Goal: Communication & Community: Answer question/provide support

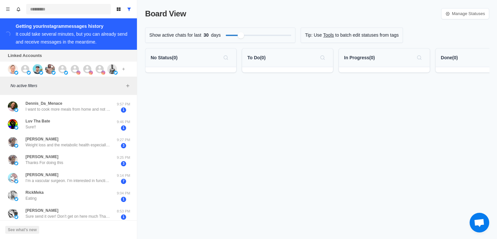
click at [52, 8] on input at bounding box center [68, 9] width 85 height 10
type input "*"
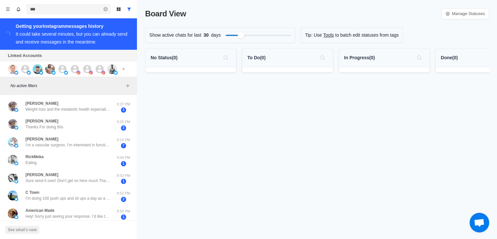
click at [54, 6] on input "***" at bounding box center [68, 9] width 85 height 10
paste input "**********"
click at [91, 8] on input "**********" at bounding box center [68, 9] width 85 height 10
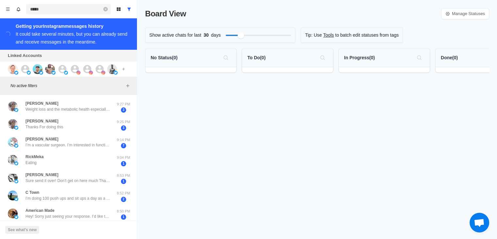
type input "*****"
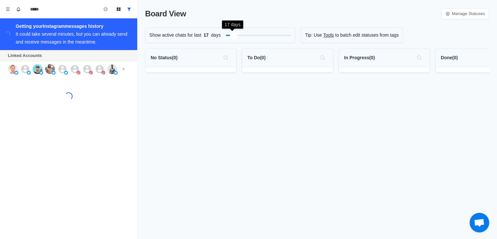
click at [232, 37] on div "Filter by activity days" at bounding box center [234, 35] width 8 height 8
click at [240, 35] on div "Filter by activity days" at bounding box center [242, 35] width 8 height 8
click at [235, 35] on div at bounding box center [258, 35] width 65 height 7
click at [239, 37] on div "Filter by activity days" at bounding box center [241, 35] width 8 height 8
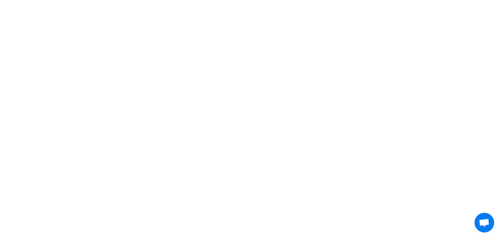
click at [77, 0] on html at bounding box center [251, 0] width 502 height 0
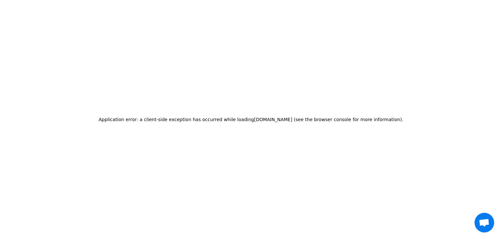
drag, startPoint x: 189, startPoint y: 59, endPoint x: 192, endPoint y: 61, distance: 3.9
click at [190, 59] on div "Application error: a client-side exception has occurred while loading [DOMAIN_N…" at bounding box center [251, 119] width 502 height 239
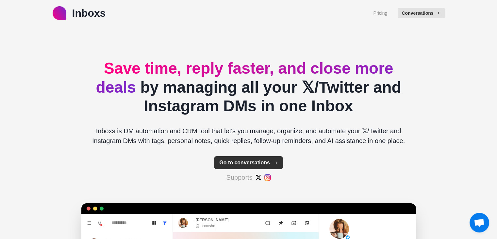
click at [247, 163] on button "Go to conversations" at bounding box center [248, 162] width 69 height 13
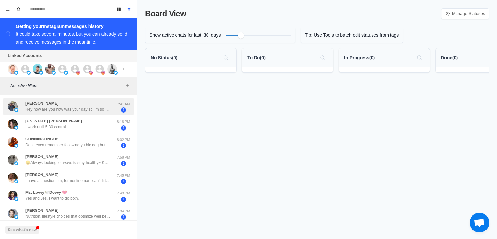
click at [88, 114] on div "Eric-owen Hey how are you how was your day so I'm so sorry I did not get your m…" at bounding box center [69, 106] width 132 height 18
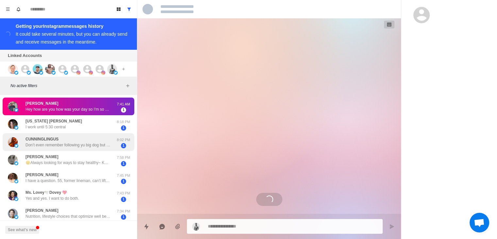
click at [94, 138] on div "CUNNINGLINGUS Don’t even remember following yu big dog but I definitely need to…" at bounding box center [67, 142] width 85 height 12
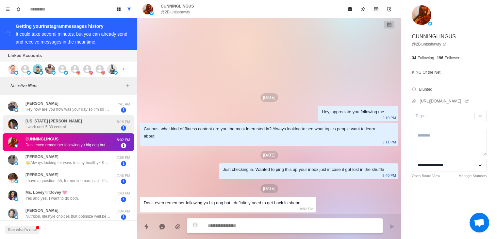
click at [75, 121] on div "Texas Courtney I work until 5:30 central" at bounding box center [62, 124] width 108 height 13
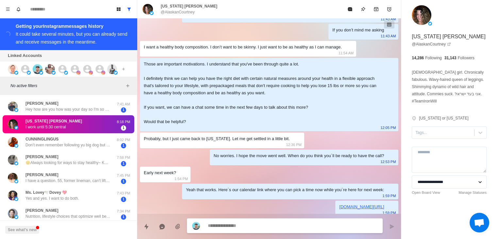
scroll to position [385, 0]
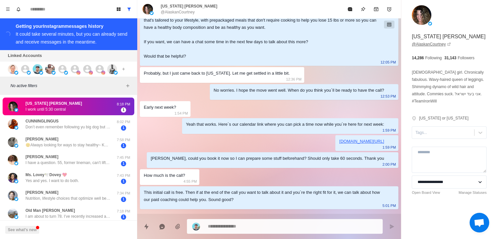
click at [433, 45] on link "@ AlaskanCourtney" at bounding box center [431, 44] width 39 height 6
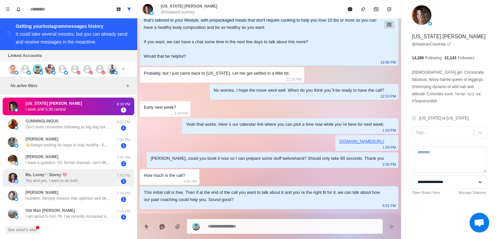
click at [91, 182] on div "Ms. Lovey🕊️Dovey 💖 Yes and yes. I want to do both." at bounding box center [62, 177] width 108 height 13
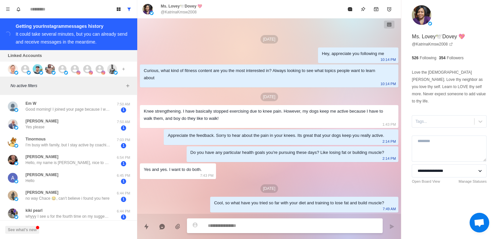
scroll to position [0, 0]
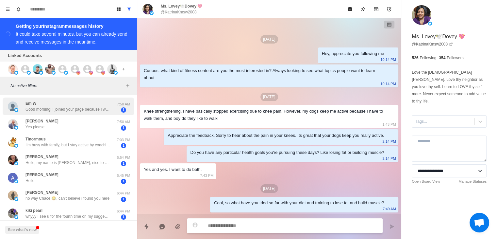
click at [105, 112] on p "Good morning! I joined your page because I was impressed by your knowledge abou…" at bounding box center [67, 109] width 85 height 6
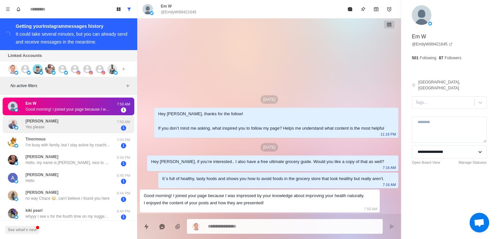
click at [86, 122] on div "Paul LaFave Yes please" at bounding box center [62, 124] width 108 height 13
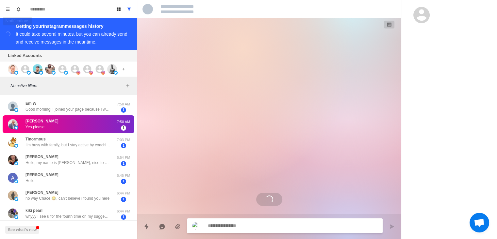
scroll to position [38, 0]
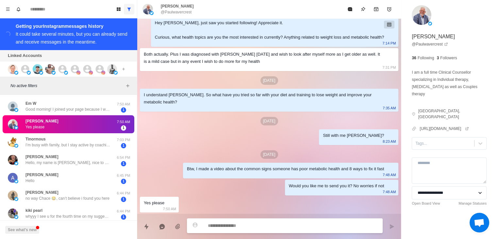
click at [126, 12] on button "Show all conversations" at bounding box center [129, 9] width 10 height 10
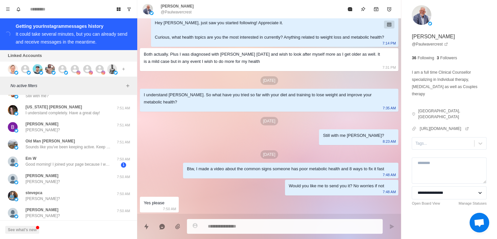
scroll to position [252, 0]
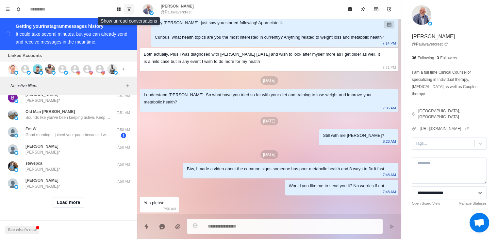
click at [125, 7] on button "Show unread conversations" at bounding box center [129, 9] width 10 height 10
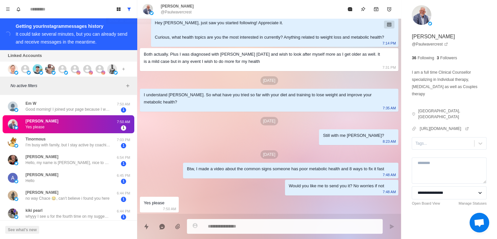
type textarea "*"
